Goal: Find specific page/section: Find specific page/section

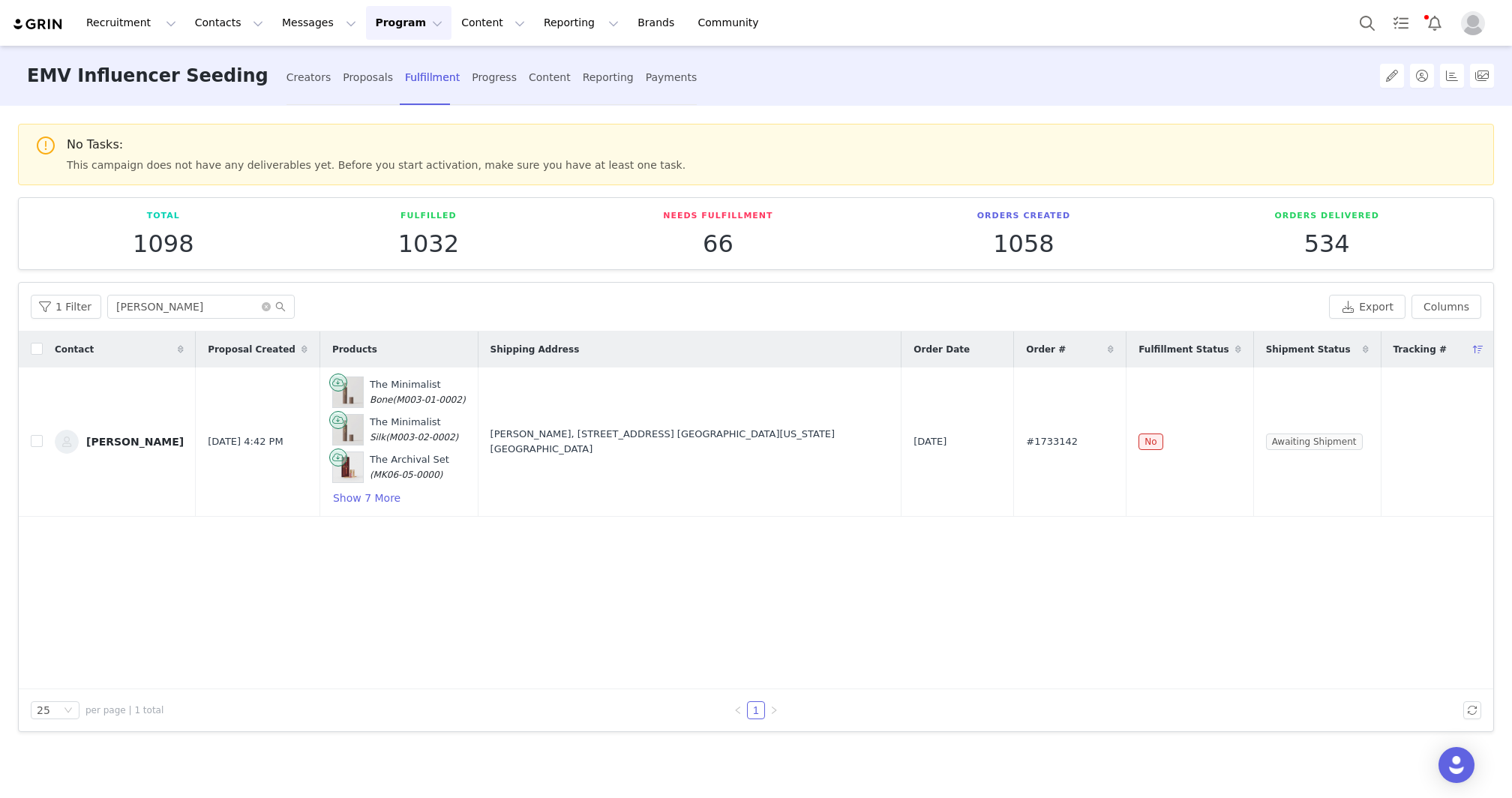
click at [390, 25] on button "Program Program" at bounding box center [408, 23] width 86 height 34
click at [379, 25] on button "Program Program" at bounding box center [408, 23] width 86 height 34
click at [405, 72] on div "Fulfillment" at bounding box center [432, 77] width 55 height 40
click at [208, 299] on input "[PERSON_NAME]" at bounding box center [201, 306] width 188 height 24
click at [261, 307] on icon "icon: close-circle" at bounding box center [266, 307] width 9 height 9
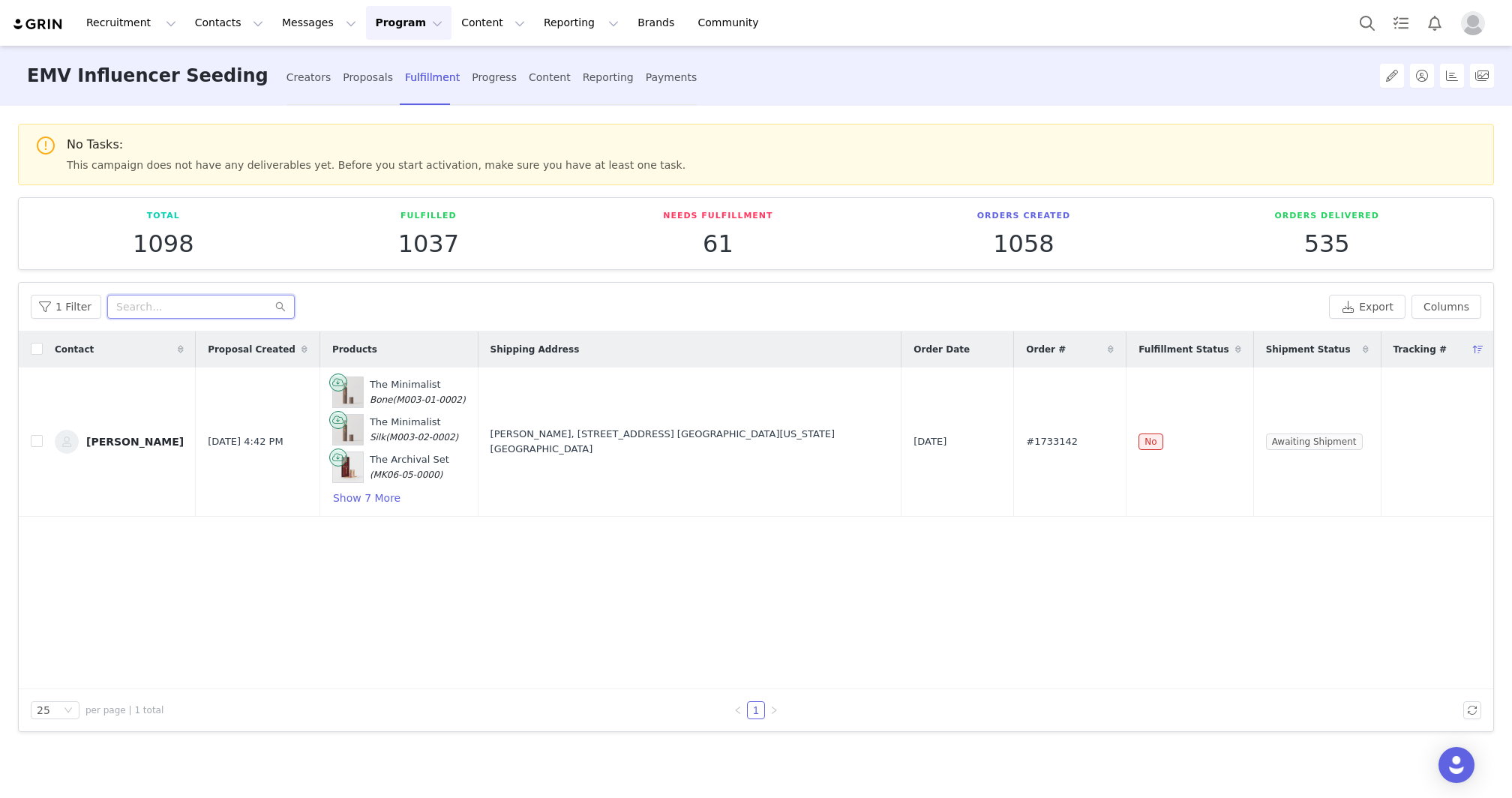
click at [246, 307] on input "text" at bounding box center [201, 306] width 188 height 24
paste input "[PERSON_NAME]"
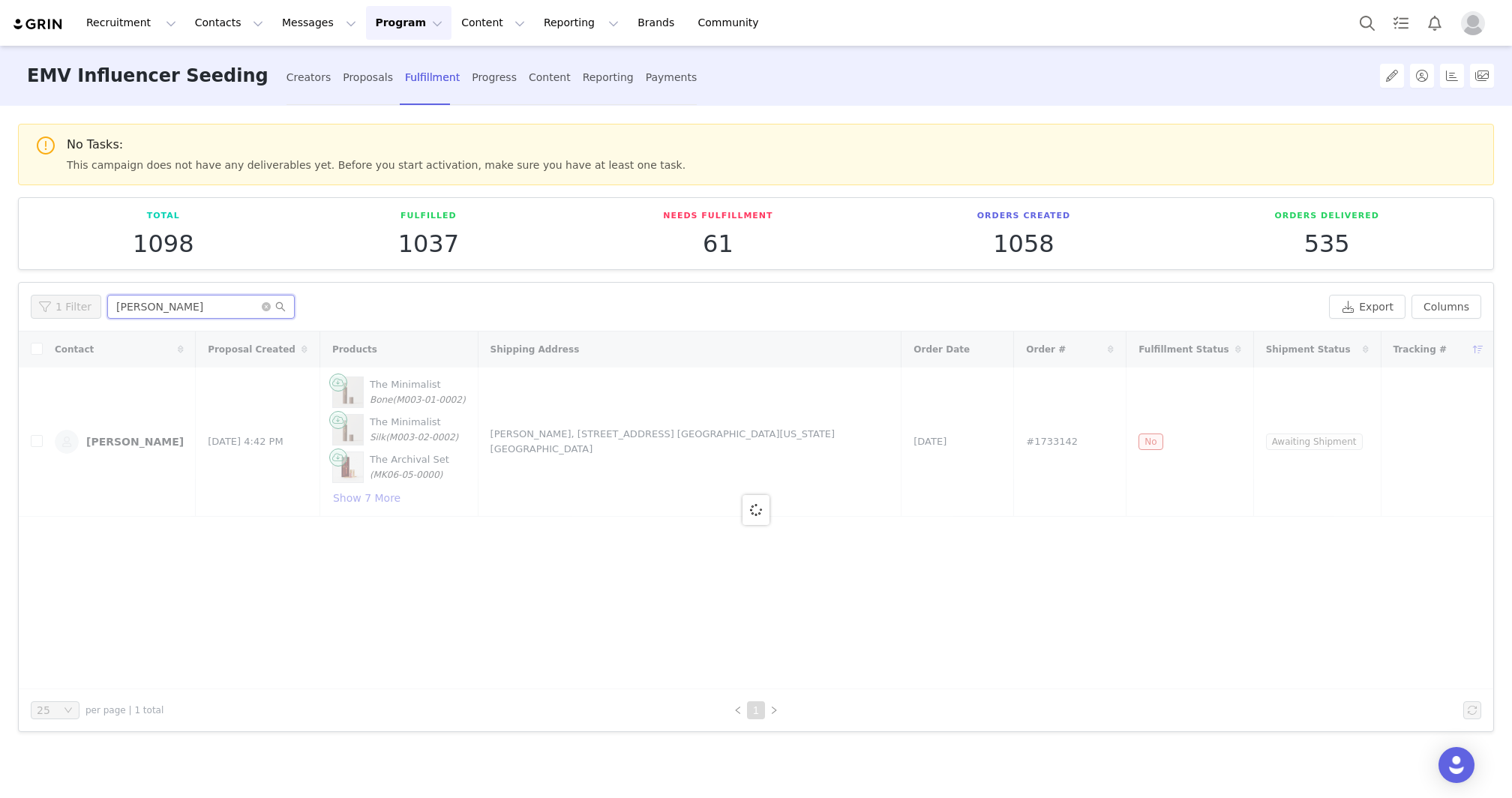
type input "[PERSON_NAME]"
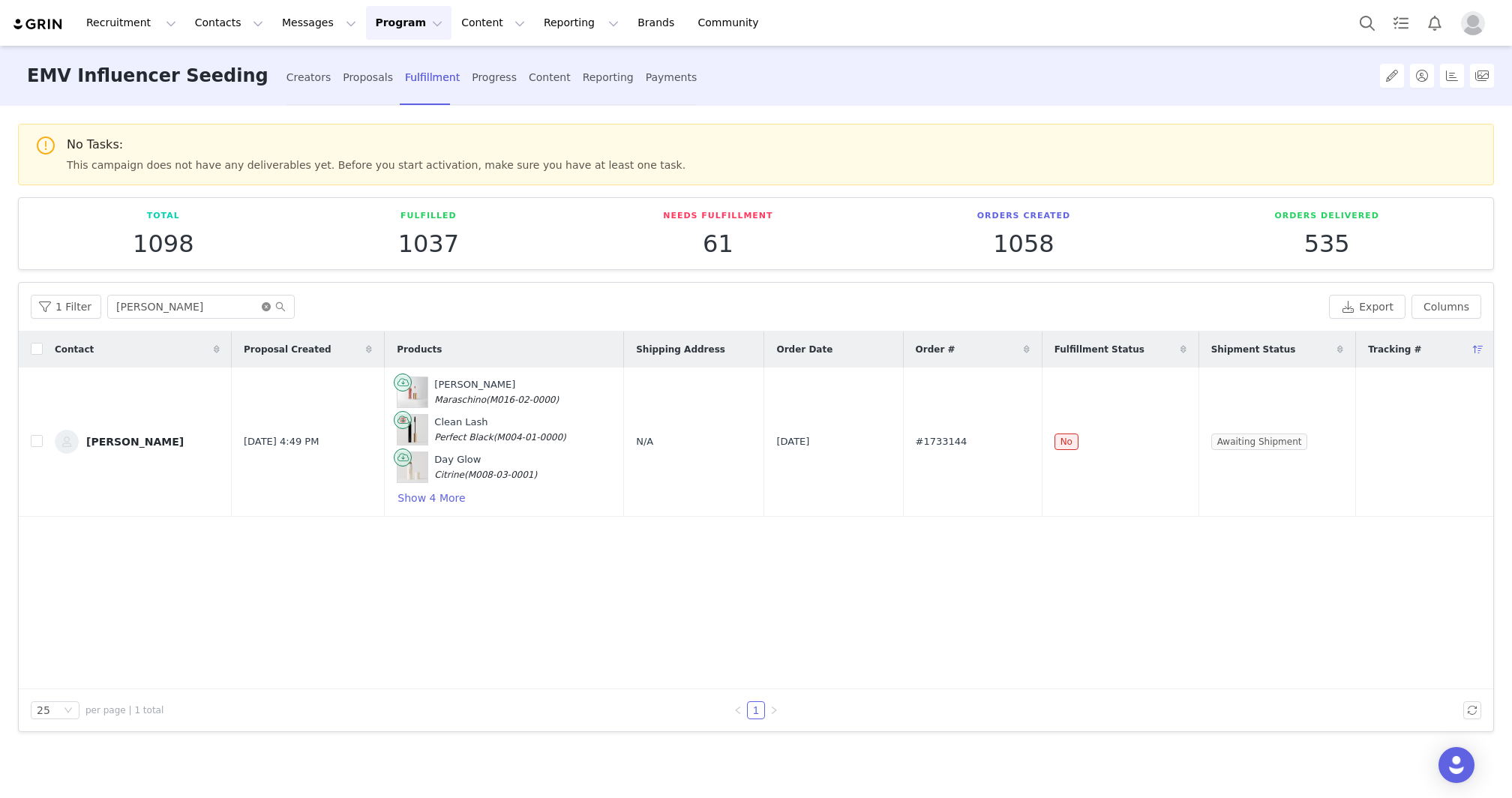
click at [261, 306] on icon "icon: close-circle" at bounding box center [266, 307] width 9 height 9
click at [259, 306] on input "text" at bounding box center [201, 306] width 188 height 24
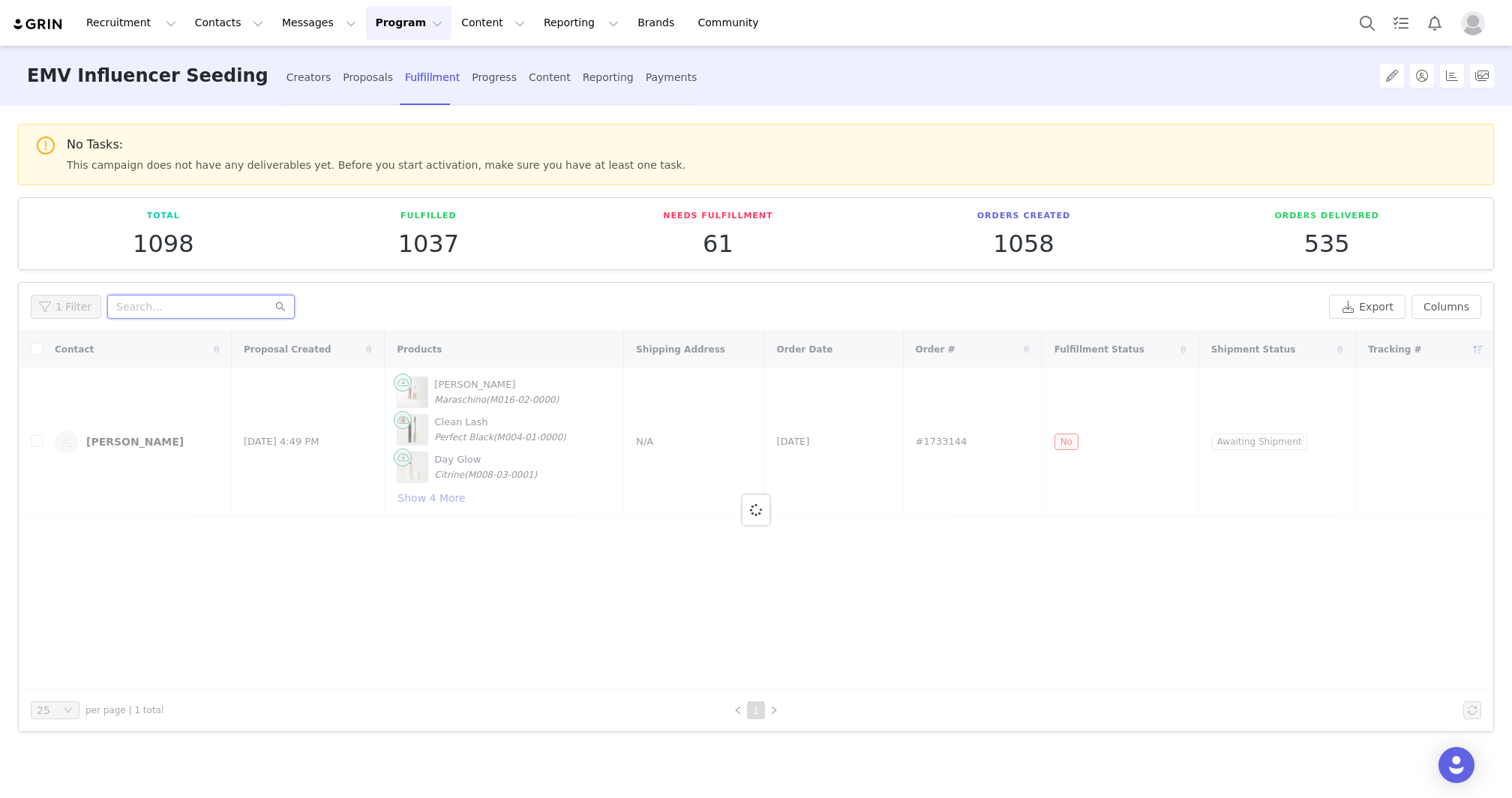
paste input "[PERSON_NAME]"
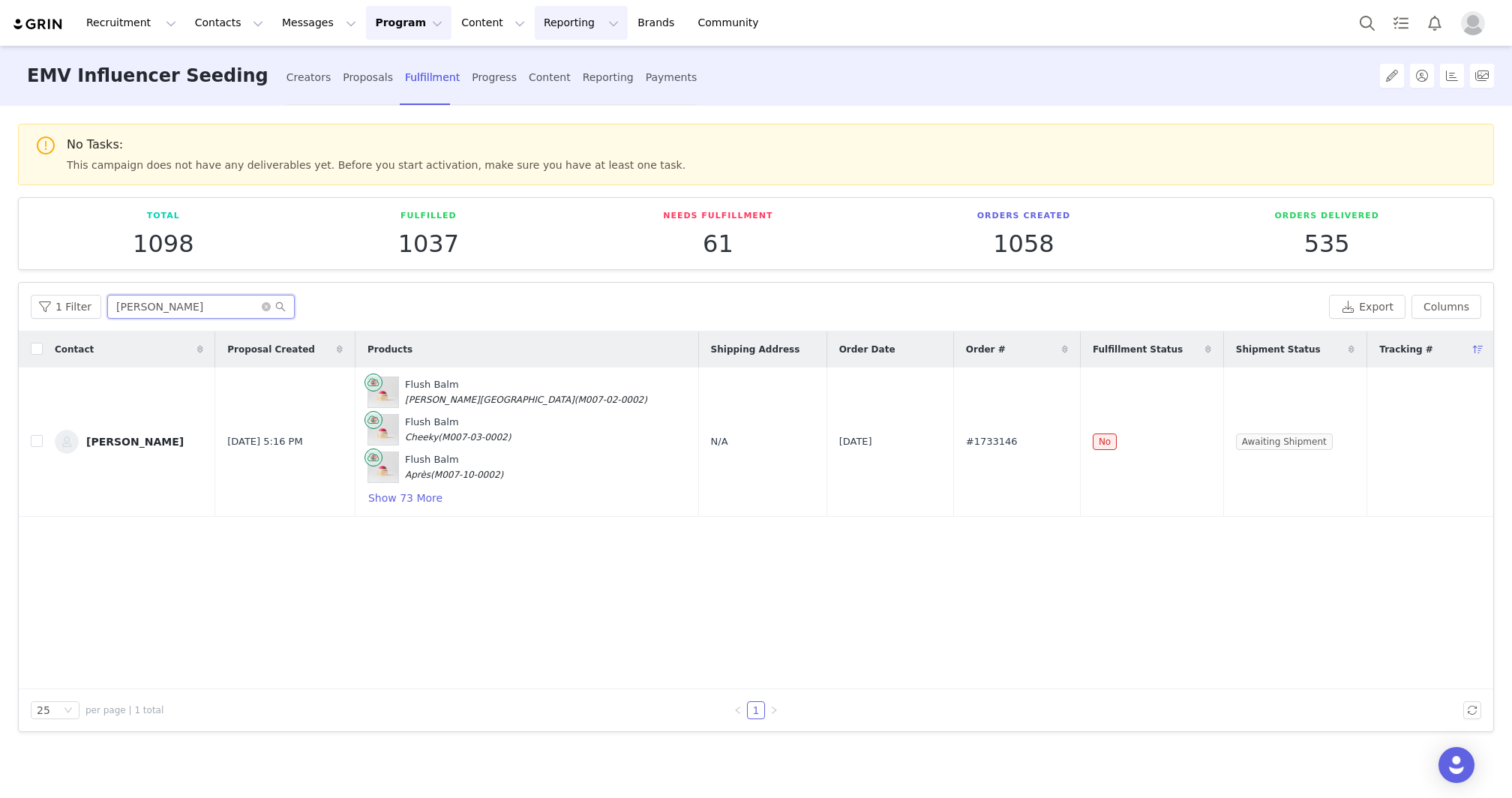
type input "[PERSON_NAME]"
